Goal: Task Accomplishment & Management: Manage account settings

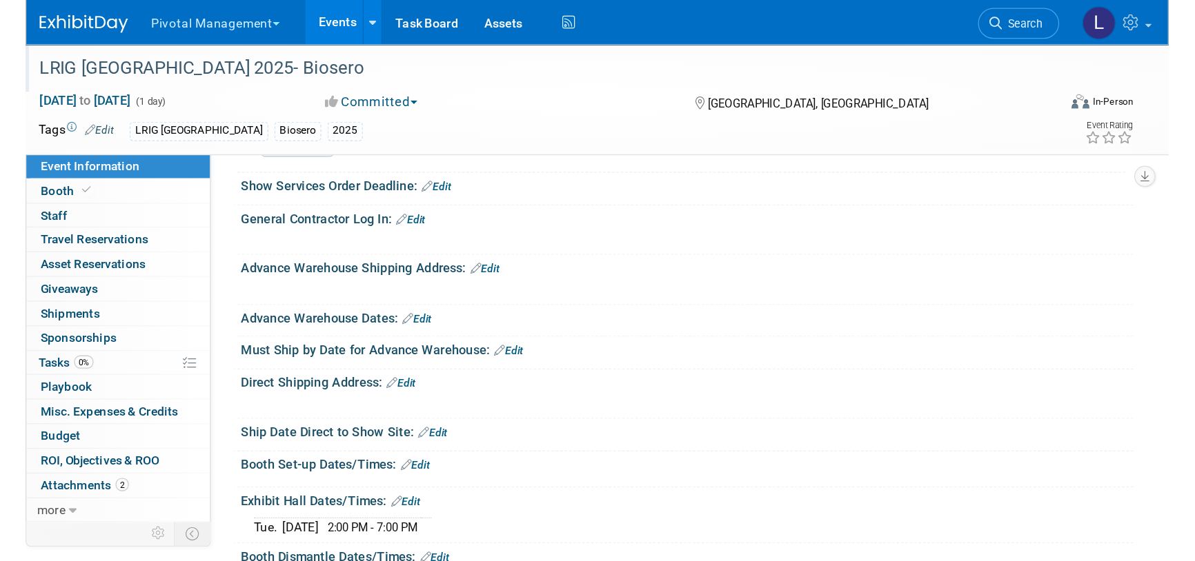
scroll to position [975, 0]
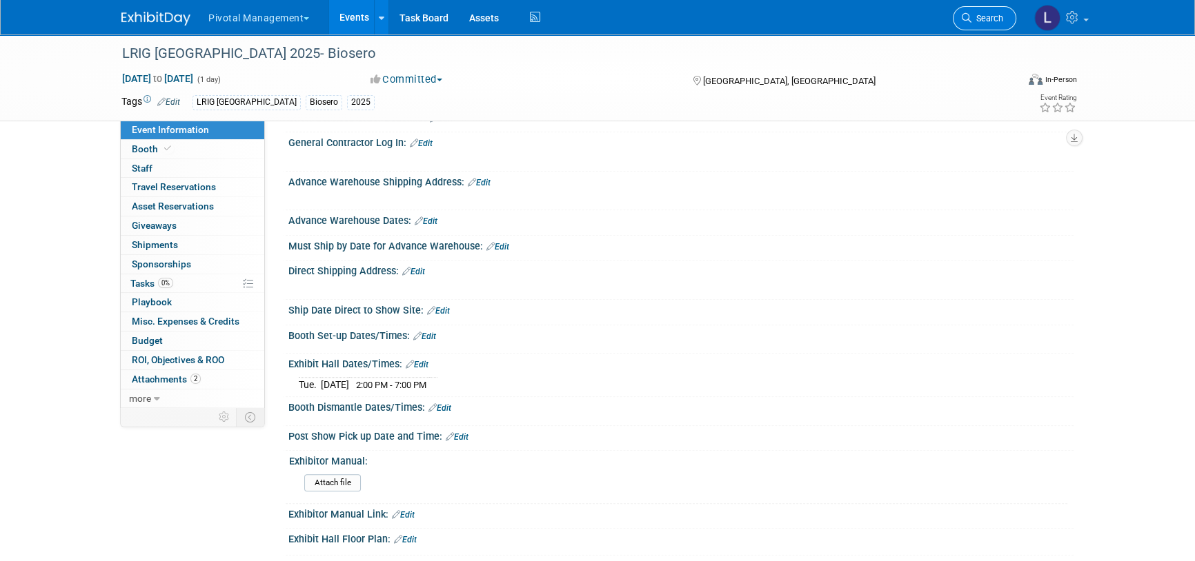
click at [893, 28] on link "Search" at bounding box center [984, 18] width 63 height 24
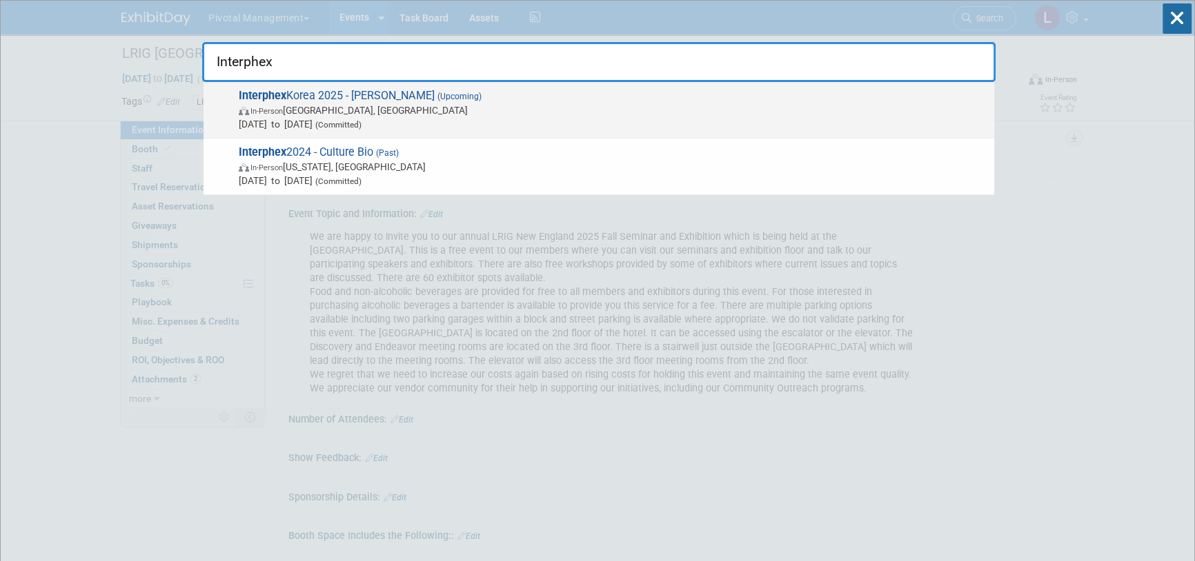
type input "Interphex"
click at [475, 123] on span "Oct 15, 2025 to Oct 17, 2025 (Committed)" at bounding box center [613, 124] width 748 height 14
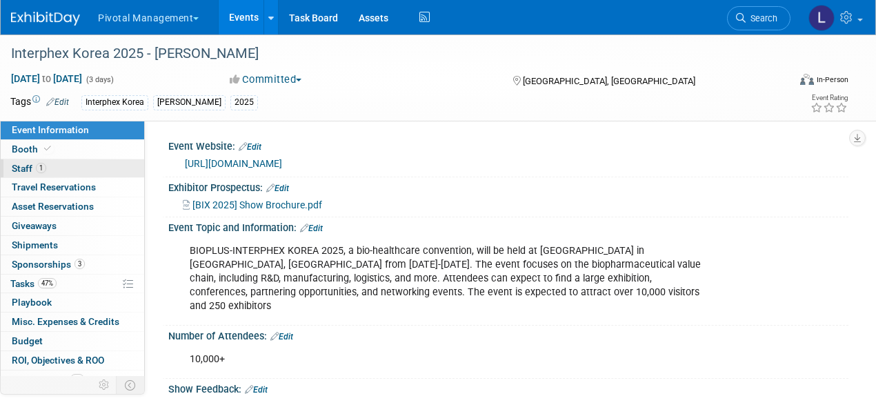
click at [38, 170] on span "1" at bounding box center [41, 168] width 10 height 10
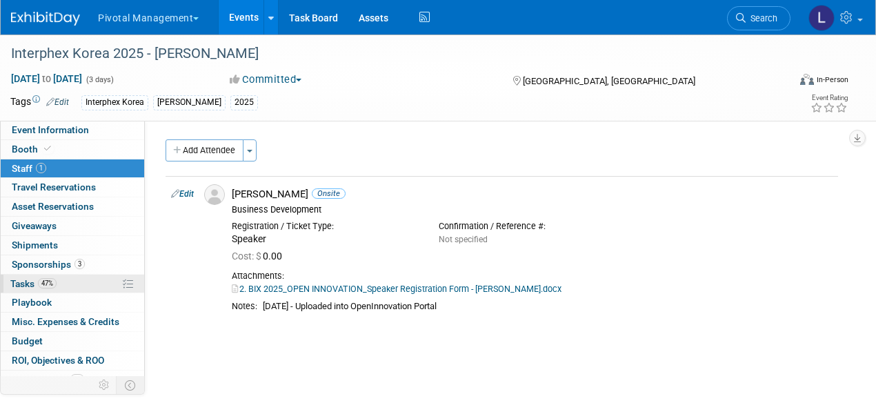
click at [21, 283] on span "Tasks 47%" at bounding box center [33, 283] width 46 height 11
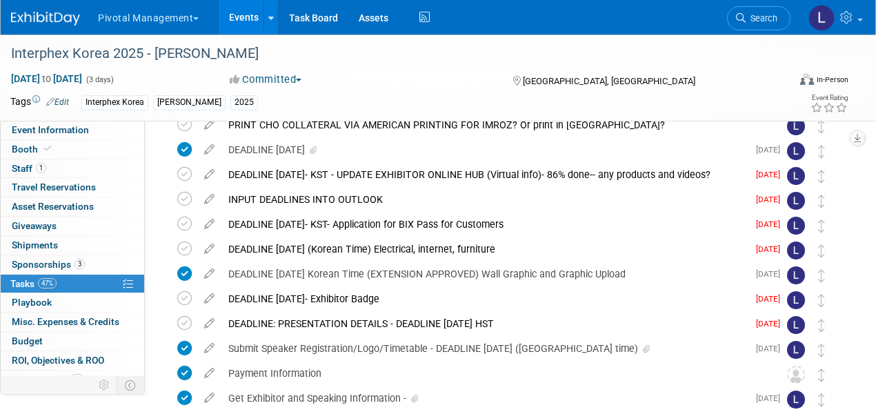
scroll to position [193, 0]
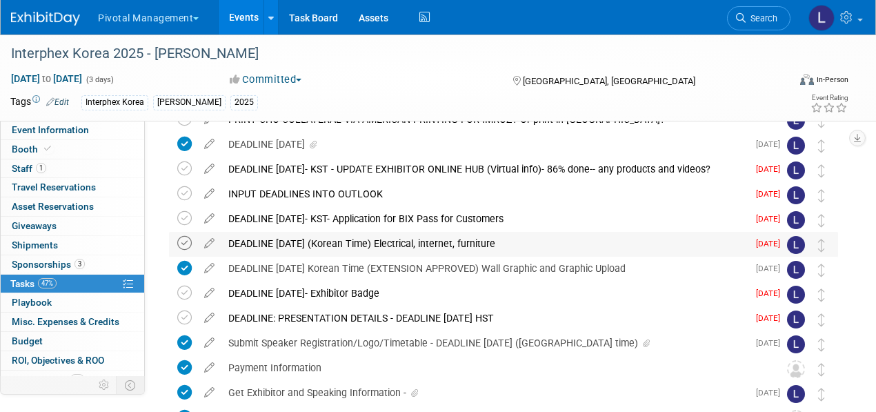
click at [182, 244] on icon at bounding box center [184, 243] width 14 height 14
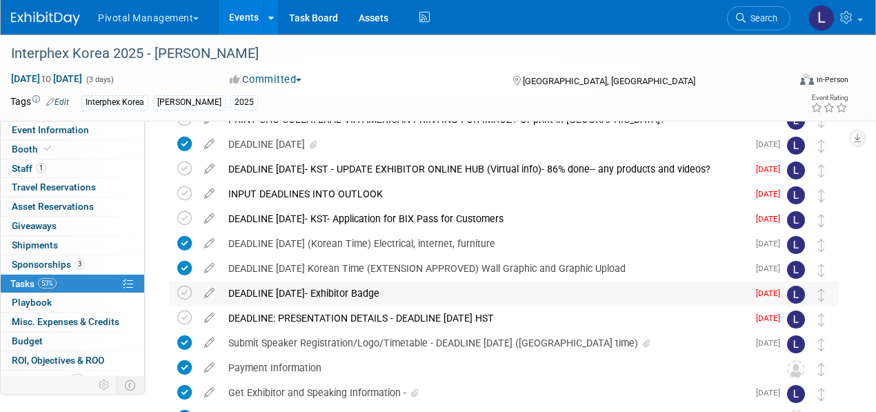
click at [400, 286] on div "DEADLINE SEPTEMBER 30- Exhibitor Badge" at bounding box center [484, 292] width 526 height 23
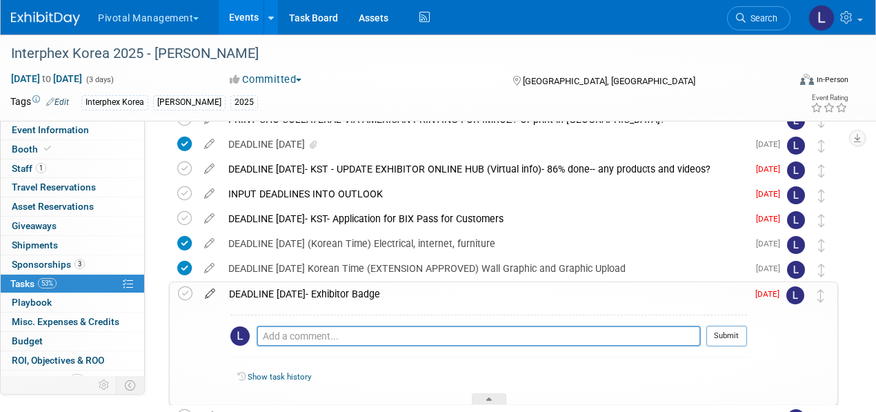
click at [210, 290] on icon at bounding box center [210, 290] width 24 height 17
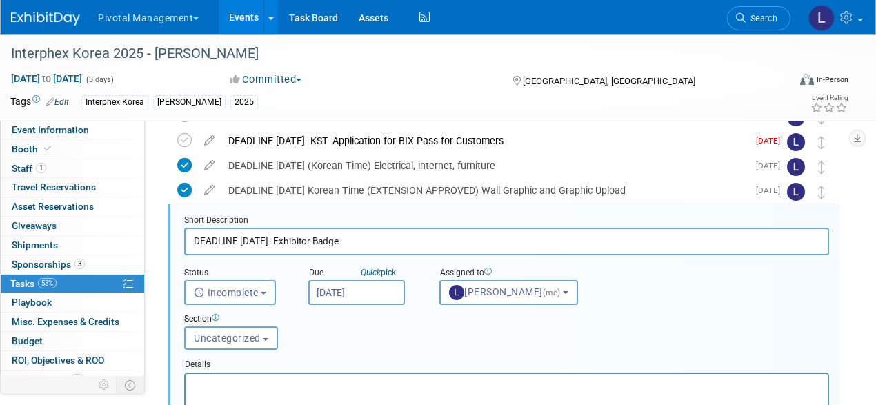
scroll to position [272, 0]
click at [80, 136] on link "Event Information" at bounding box center [72, 130] width 143 height 19
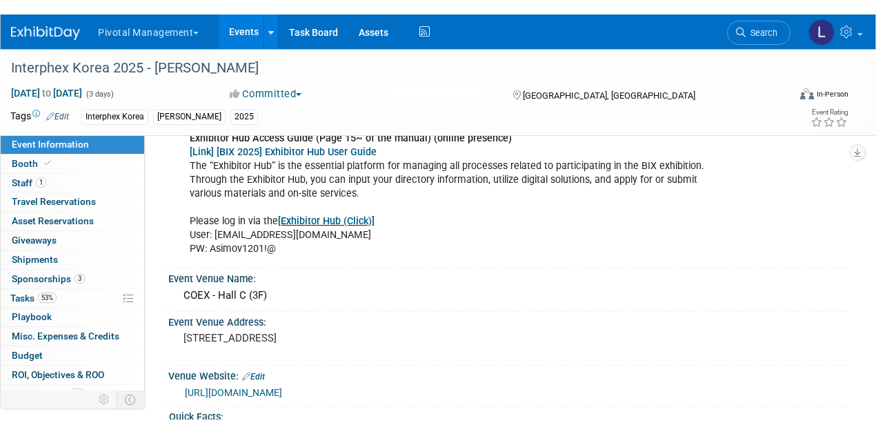
scroll to position [986, 0]
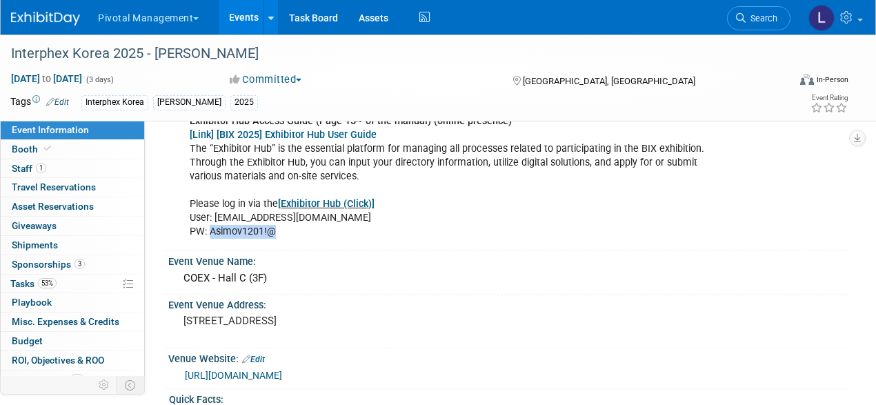
drag, startPoint x: 210, startPoint y: 215, endPoint x: 282, endPoint y: 214, distance: 71.7
click at [282, 214] on div "Exhibitor Hub Access Guide (Page 15~ of the manual) (online presence) [Link] [B…" at bounding box center [447, 177] width 534 height 139
copy div "Asimov1201!@"
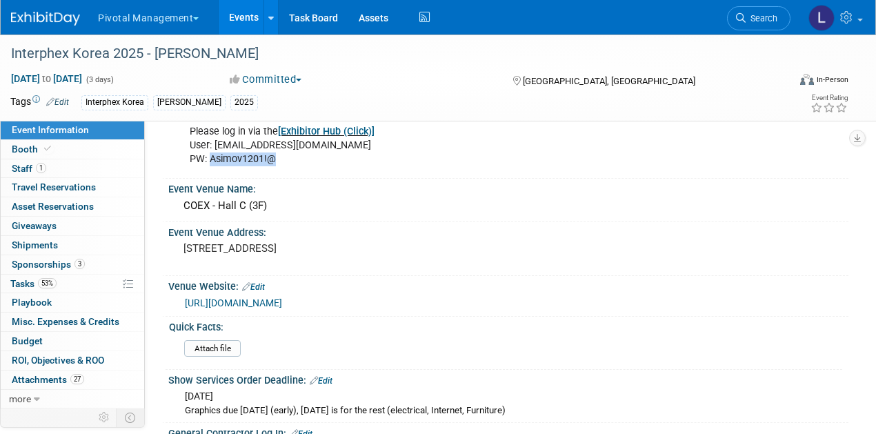
scroll to position [1101, 0]
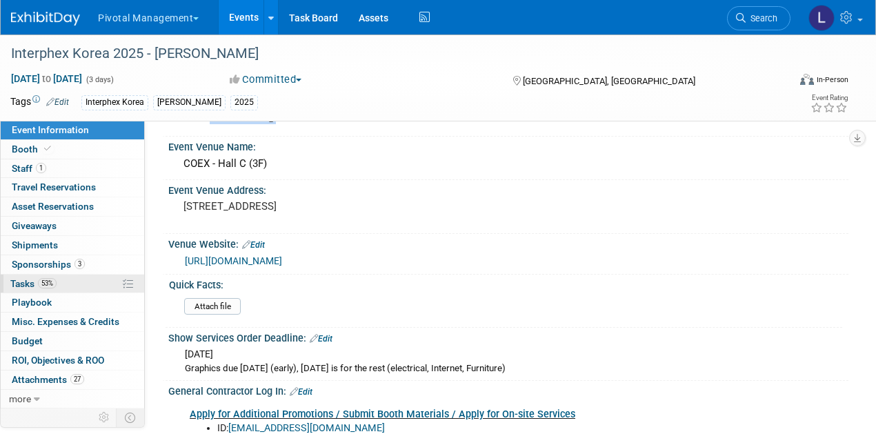
click at [23, 288] on link "53% Tasks 53%" at bounding box center [72, 284] width 143 height 19
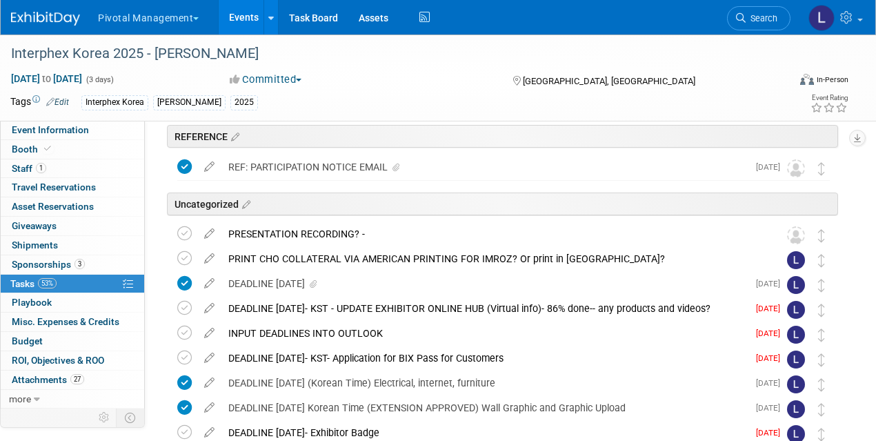
scroll to position [55, 0]
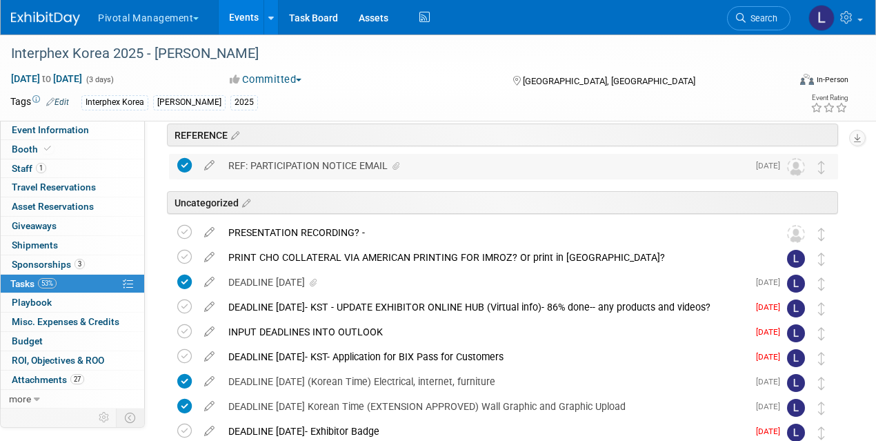
click at [348, 168] on div "REF: PARTICIPATION NOTICE EMAIL" at bounding box center [484, 165] width 526 height 23
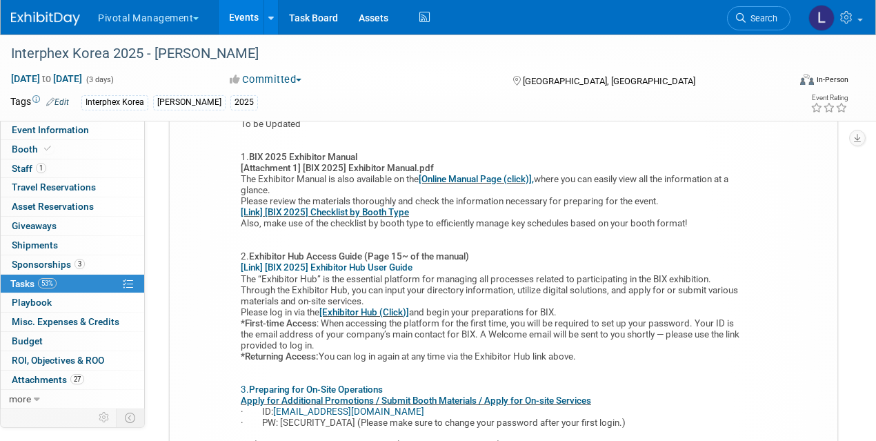
scroll to position [833, 0]
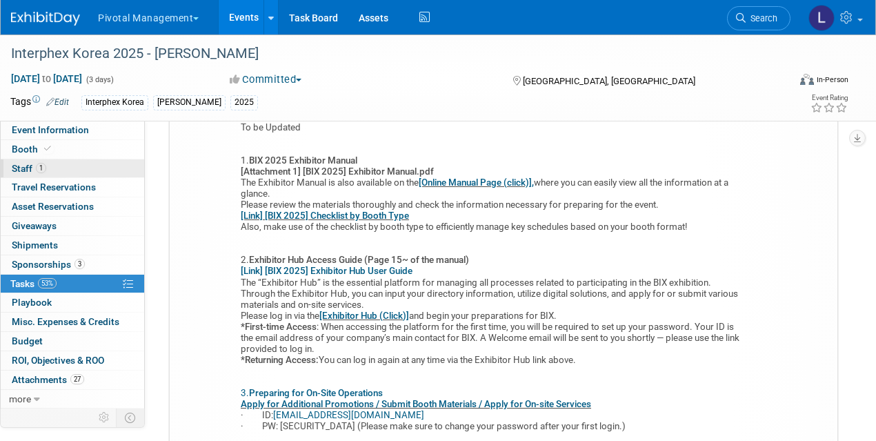
click at [50, 168] on link "1 Staff 1" at bounding box center [72, 168] width 143 height 19
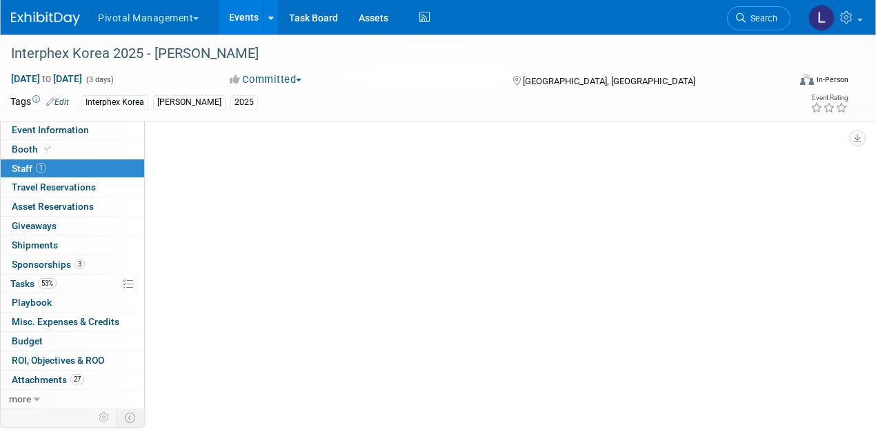
scroll to position [0, 0]
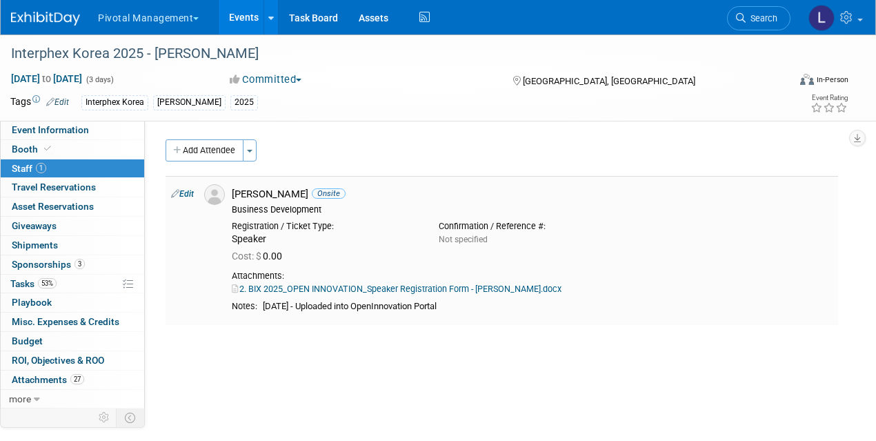
click at [409, 291] on link "2. BIX 2025_OPEN INNOVATION_Speaker Registration Form - Asimov.docx" at bounding box center [397, 288] width 330 height 10
click at [19, 282] on span "Tasks 53%" at bounding box center [33, 283] width 46 height 11
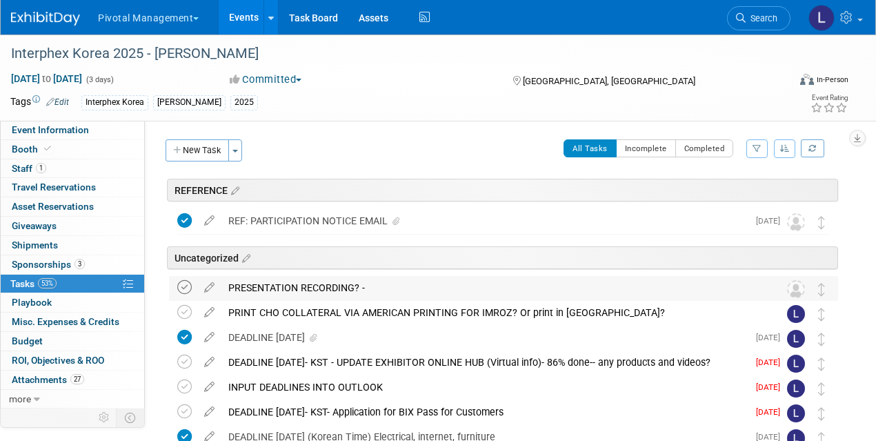
click at [187, 287] on icon at bounding box center [184, 287] width 14 height 14
click at [189, 308] on icon at bounding box center [184, 312] width 14 height 14
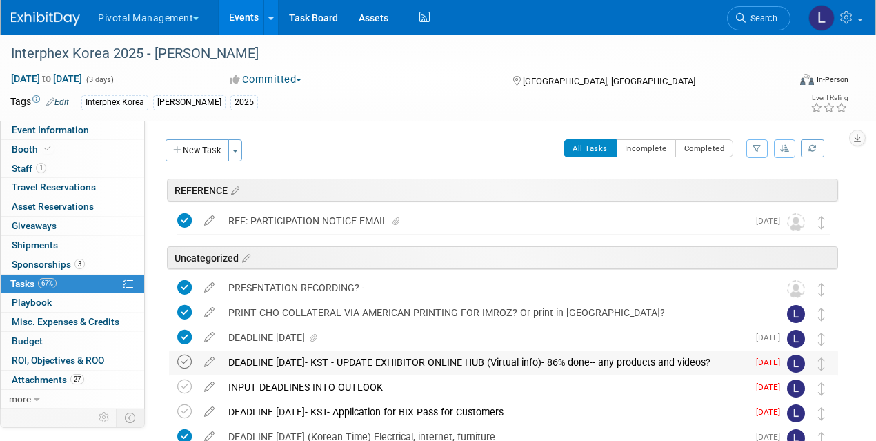
click at [183, 362] on icon at bounding box center [184, 362] width 14 height 14
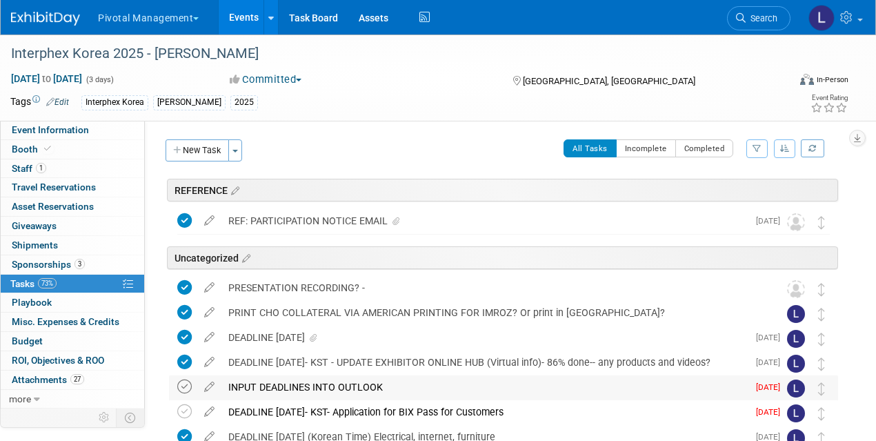
click at [186, 384] on icon at bounding box center [184, 386] width 14 height 14
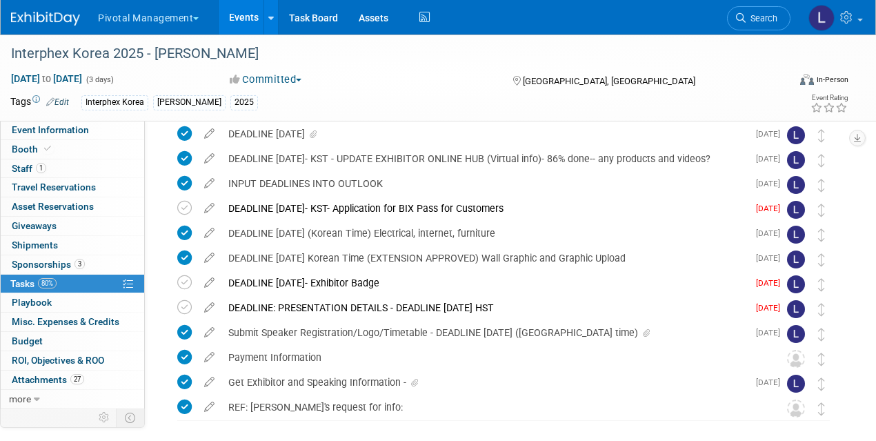
scroll to position [208, 0]
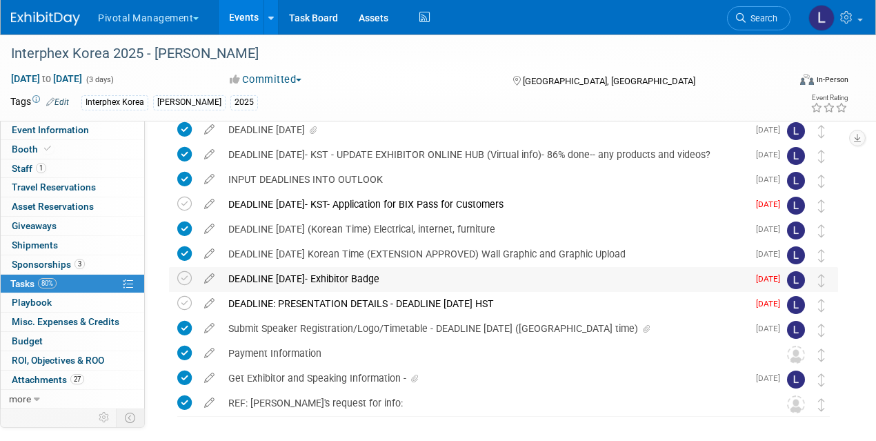
click at [365, 275] on div "DEADLINE SEPTEMBER 30- Exhibitor Badge" at bounding box center [484, 278] width 526 height 23
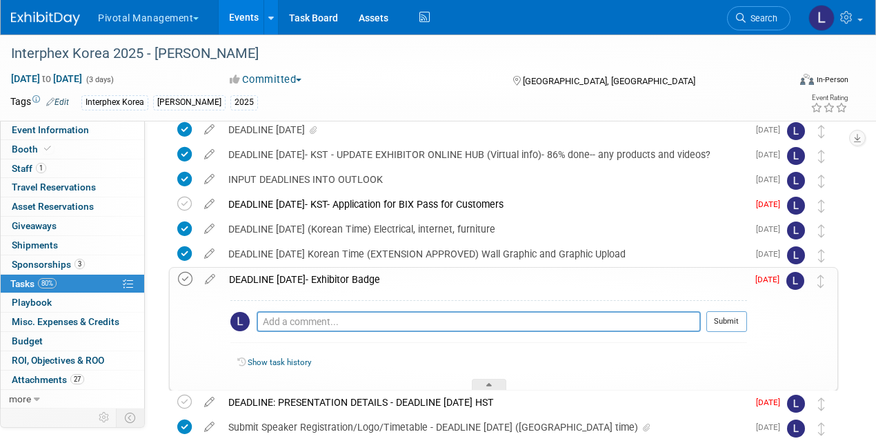
click at [188, 281] on icon at bounding box center [185, 279] width 14 height 14
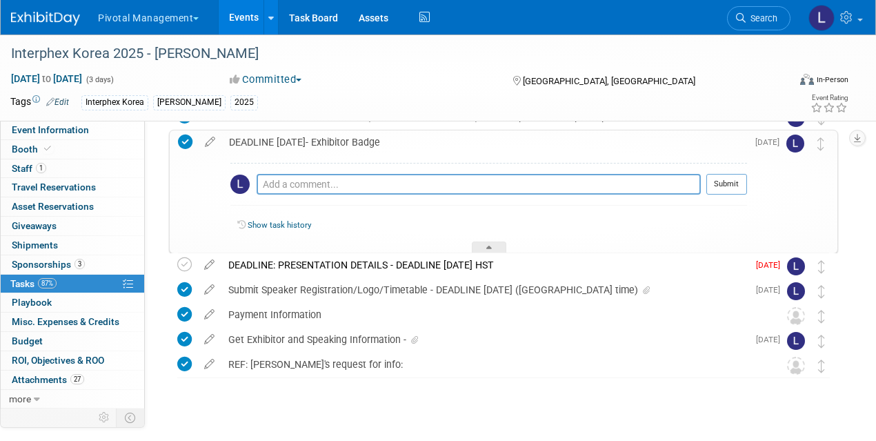
scroll to position [365, 0]
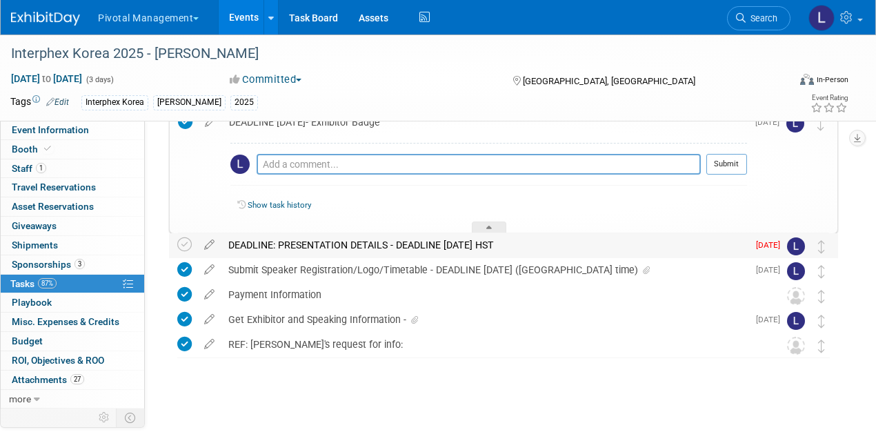
click at [321, 240] on div "DEADLINE: PRESENTATION DETAILS - DEADLINE SEPT 24 HST" at bounding box center [484, 244] width 526 height 23
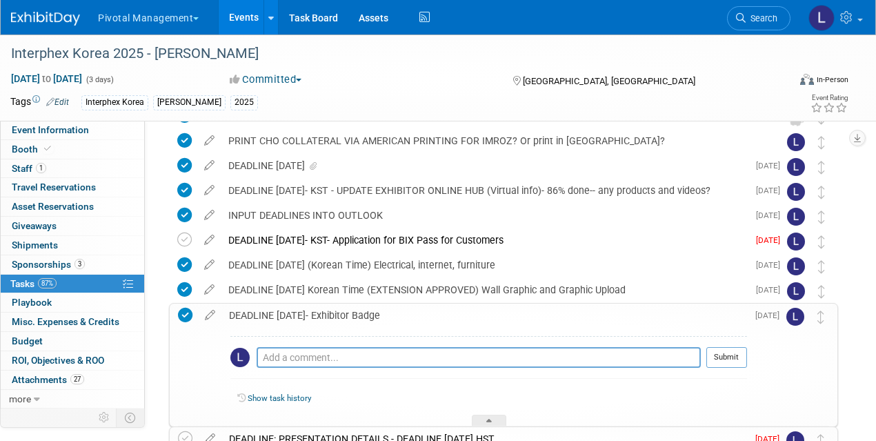
scroll to position [168, 0]
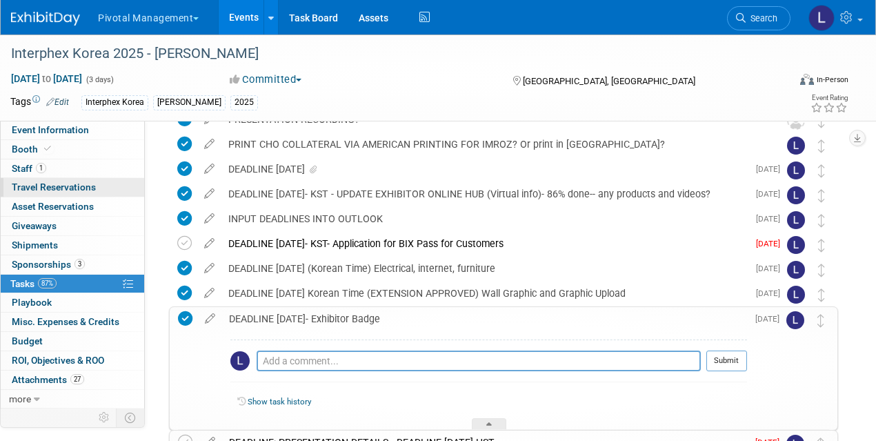
click at [79, 192] on span "Travel Reservations 0" at bounding box center [54, 186] width 84 height 11
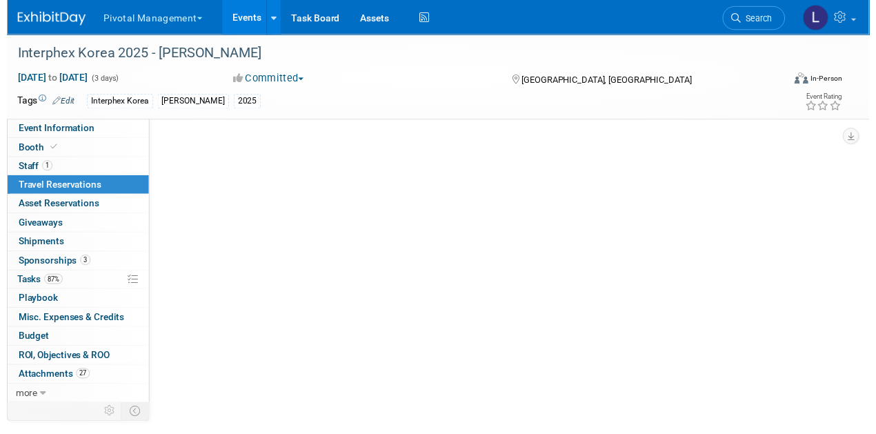
scroll to position [0, 0]
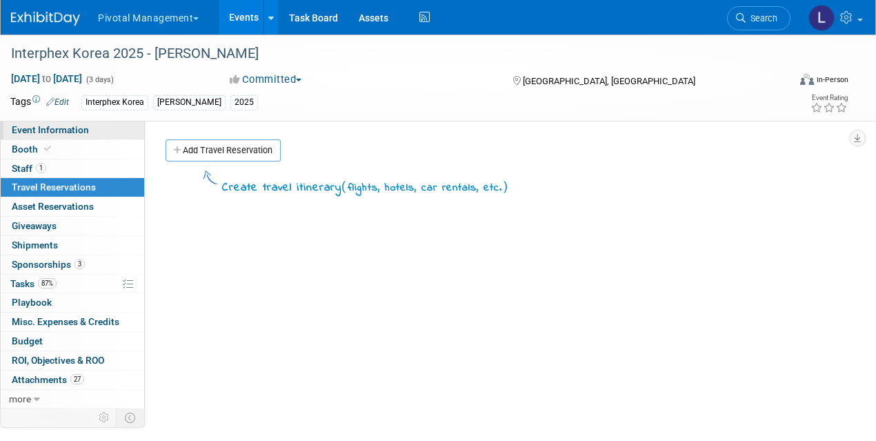
click at [68, 133] on span "Event Information" at bounding box center [50, 129] width 77 height 11
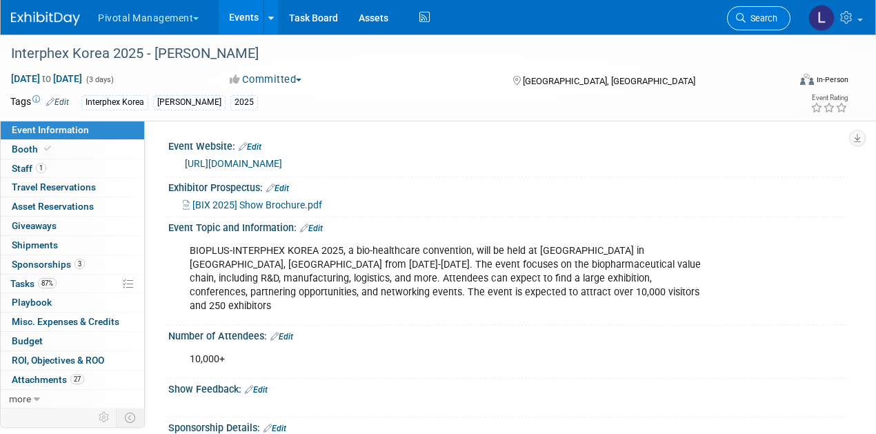
click at [758, 23] on link "Search" at bounding box center [758, 18] width 63 height 24
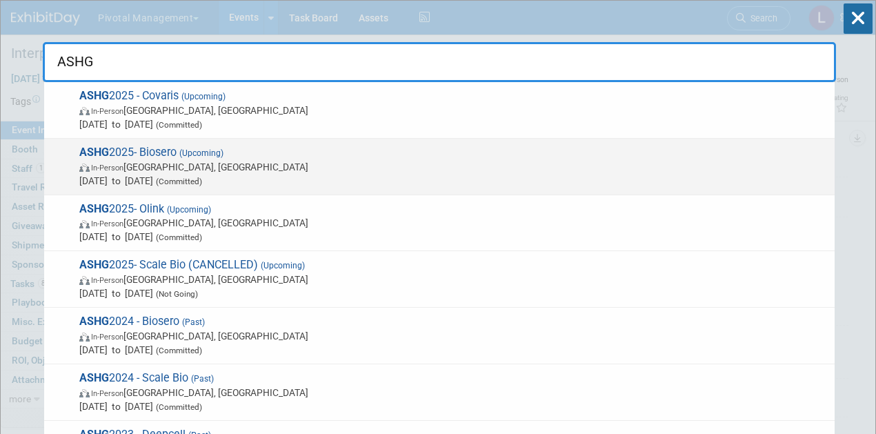
type input "ASHG"
click at [212, 186] on div "ASHG 2025- Biosero (Upcoming) In-Person Boston, MA Oct 15, 2025 to Oct 17, 2025…" at bounding box center [439, 167] width 790 height 57
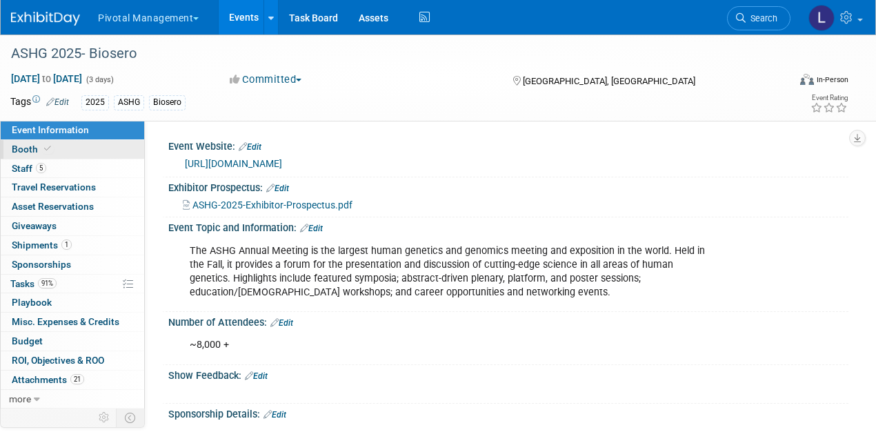
click at [21, 150] on span "Booth" at bounding box center [33, 148] width 42 height 11
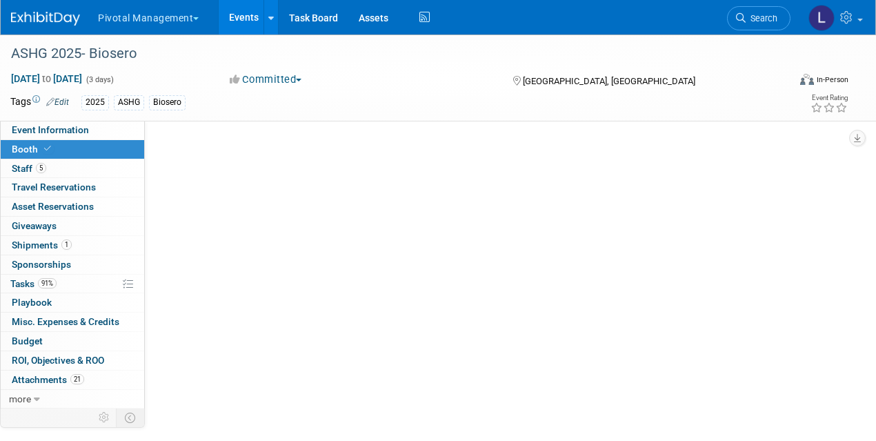
select select "Yes"
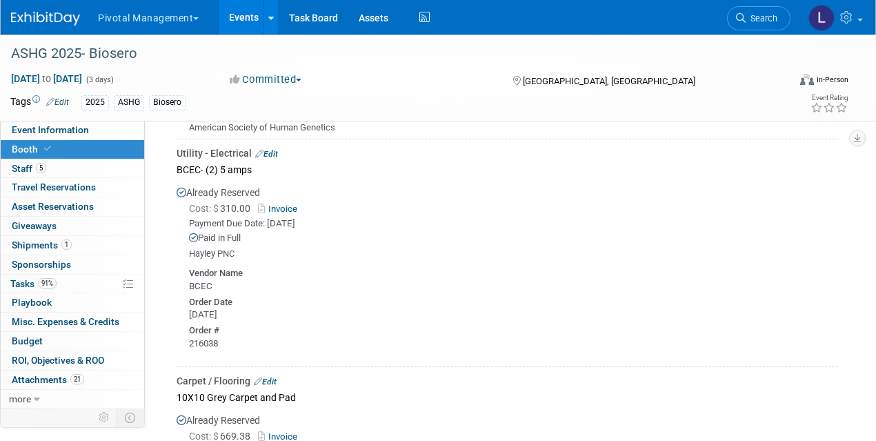
scroll to position [2377, 0]
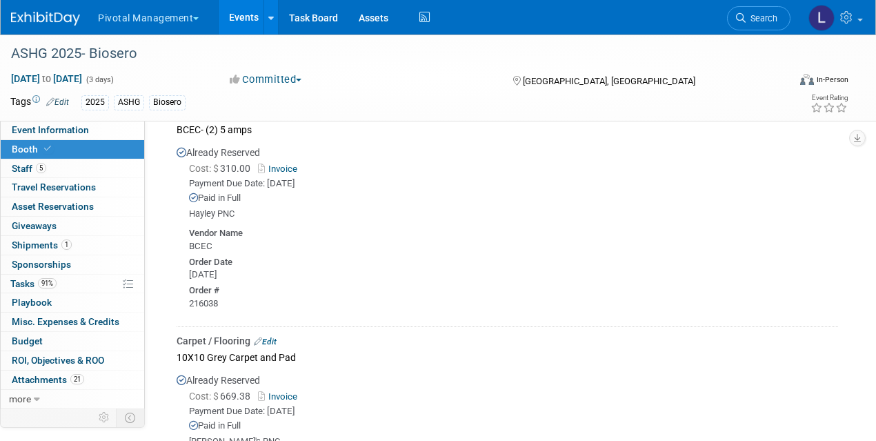
click at [288, 163] on link "Invoice" at bounding box center [280, 168] width 45 height 10
